Goal: Task Accomplishment & Management: Use online tool/utility

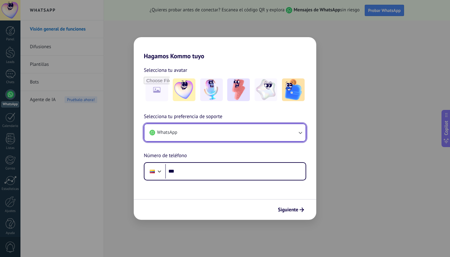
click at [256, 132] on button "WhatsApp" at bounding box center [224, 132] width 161 height 17
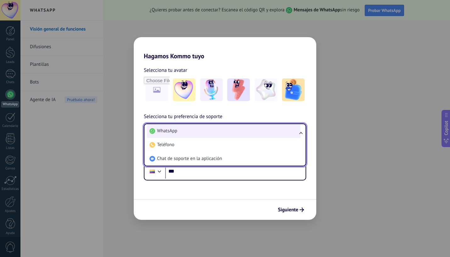
click at [223, 132] on li "WhatsApp" at bounding box center [223, 131] width 153 height 14
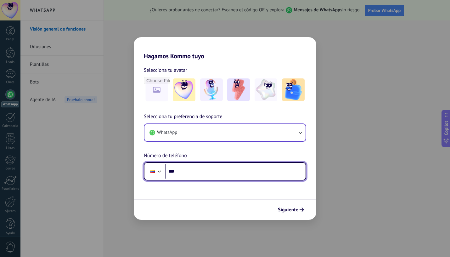
click at [247, 174] on input "***" at bounding box center [235, 171] width 140 height 14
type input "**********"
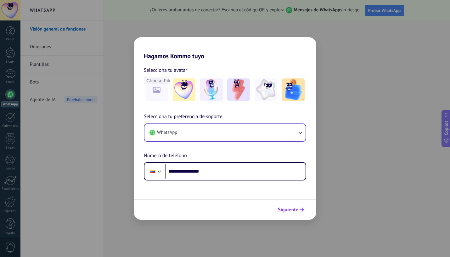
click at [289, 208] on span "Siguiente" at bounding box center [288, 209] width 20 height 4
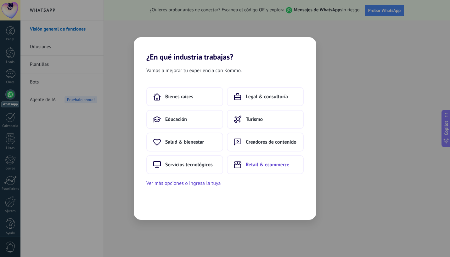
click at [258, 167] on span "Retail & ecommerce" at bounding box center [267, 164] width 43 height 6
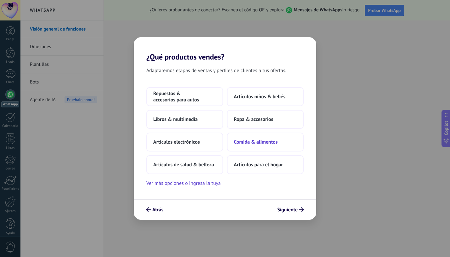
click at [267, 141] on span "Comida & alimentos" at bounding box center [256, 142] width 44 height 6
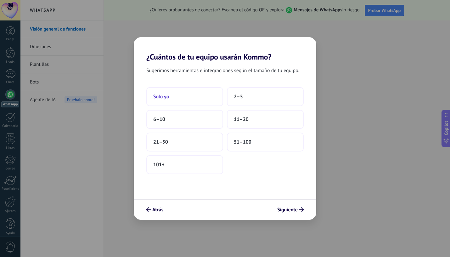
click at [166, 98] on span "Solo yo" at bounding box center [161, 96] width 16 height 6
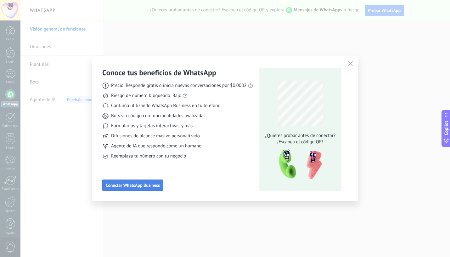
click at [152, 186] on span "Conectar WhatsApp Business" at bounding box center [133, 185] width 54 height 4
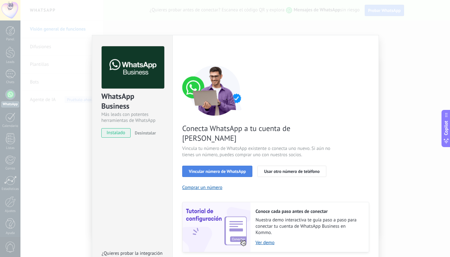
click at [203, 169] on span "Vincular número de WhatsApp" at bounding box center [217, 171] width 57 height 4
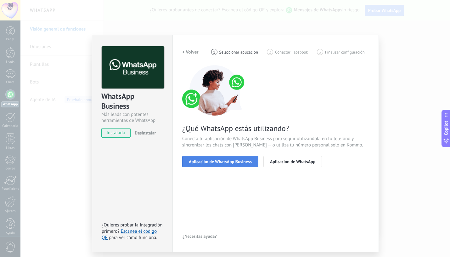
click at [203, 162] on span "Aplicación de WhatsApp Business" at bounding box center [220, 161] width 63 height 4
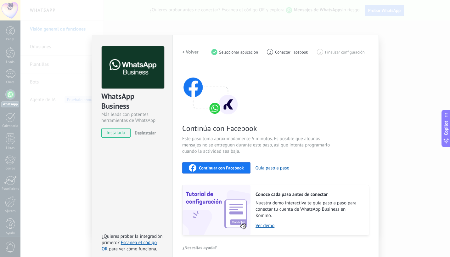
click at [205, 166] on span "Continuar con Facebook" at bounding box center [221, 167] width 45 height 4
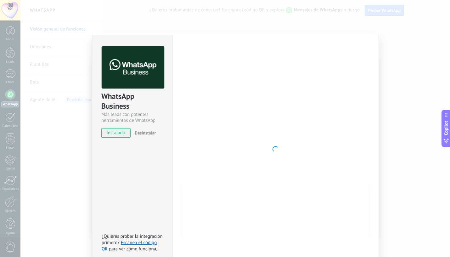
click at [233, 135] on div at bounding box center [275, 149] width 187 height 206
drag, startPoint x: 284, startPoint y: 80, endPoint x: 199, endPoint y: 109, distance: 89.8
click at [284, 81] on div at bounding box center [275, 149] width 187 height 206
click at [260, 151] on div at bounding box center [275, 149] width 187 height 206
drag, startPoint x: 116, startPoint y: 134, endPoint x: 119, endPoint y: 134, distance: 3.8
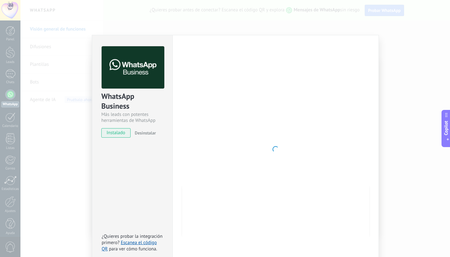
click at [116, 134] on span "instalado" at bounding box center [116, 132] width 29 height 9
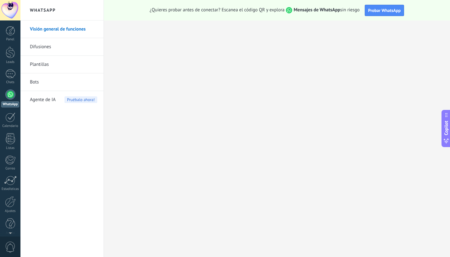
click at [50, 46] on link "Difusiones" at bounding box center [63, 47] width 67 height 18
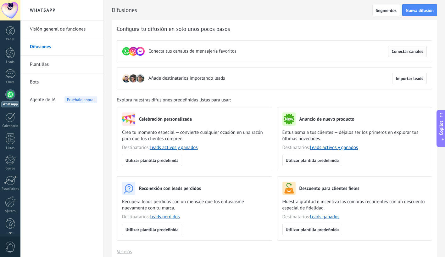
click at [417, 52] on span "Conectar canales" at bounding box center [407, 51] width 32 height 4
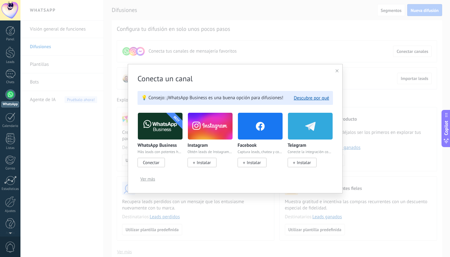
click at [147, 160] on span "Conectar" at bounding box center [151, 162] width 16 height 6
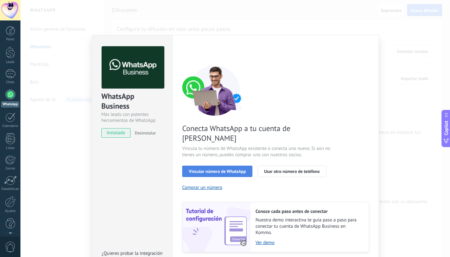
click at [230, 169] on span "Vincular número de WhatsApp" at bounding box center [217, 171] width 57 height 4
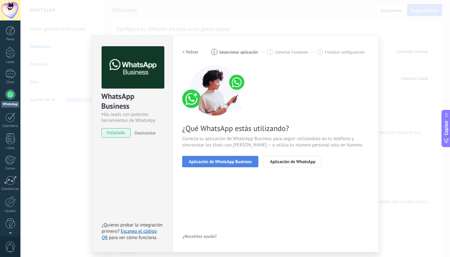
click at [230, 161] on span "Aplicación de WhatsApp Business" at bounding box center [220, 161] width 63 height 4
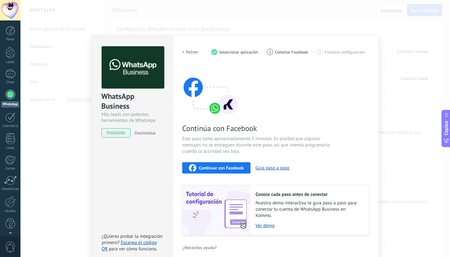
click at [232, 167] on span "Continuar con Facebook" at bounding box center [221, 167] width 45 height 4
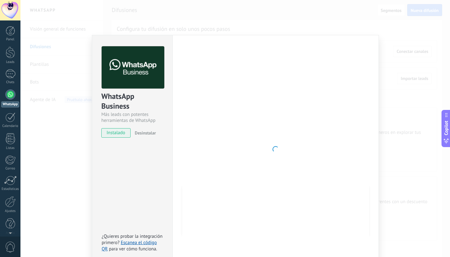
click at [136, 171] on div "WhatsApp Business Más leads con potentes herramientas de WhatsApp instalado Des…" at bounding box center [132, 149] width 80 height 228
click at [399, 49] on div "WhatsApp Business Más leads con potentes herramientas de WhatsApp instalado Des…" at bounding box center [234, 128] width 429 height 257
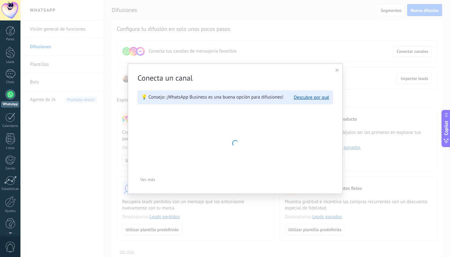
click at [336, 68] on div at bounding box center [336, 70] width 3 height 6
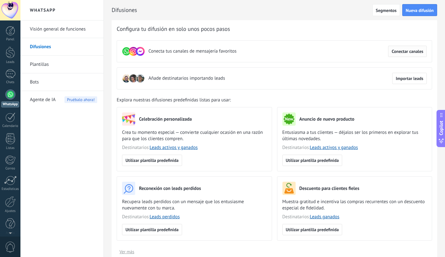
click at [405, 53] on span "Conectar canales" at bounding box center [407, 51] width 32 height 4
